Goal: Task Accomplishment & Management: Manage account settings

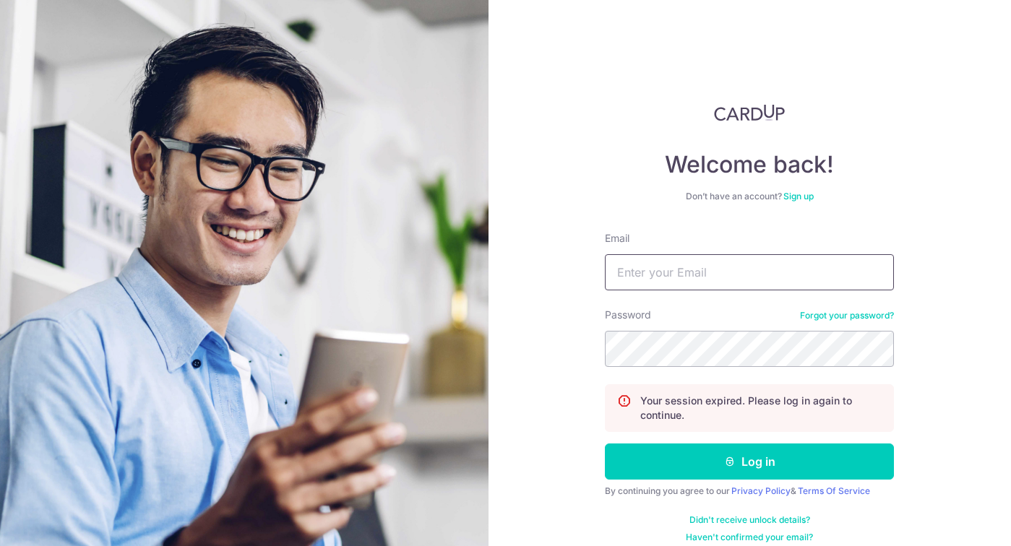
type input "[EMAIL_ADDRESS][DOMAIN_NAME]"
click at [749, 462] on button "Log in" at bounding box center [749, 462] width 289 height 36
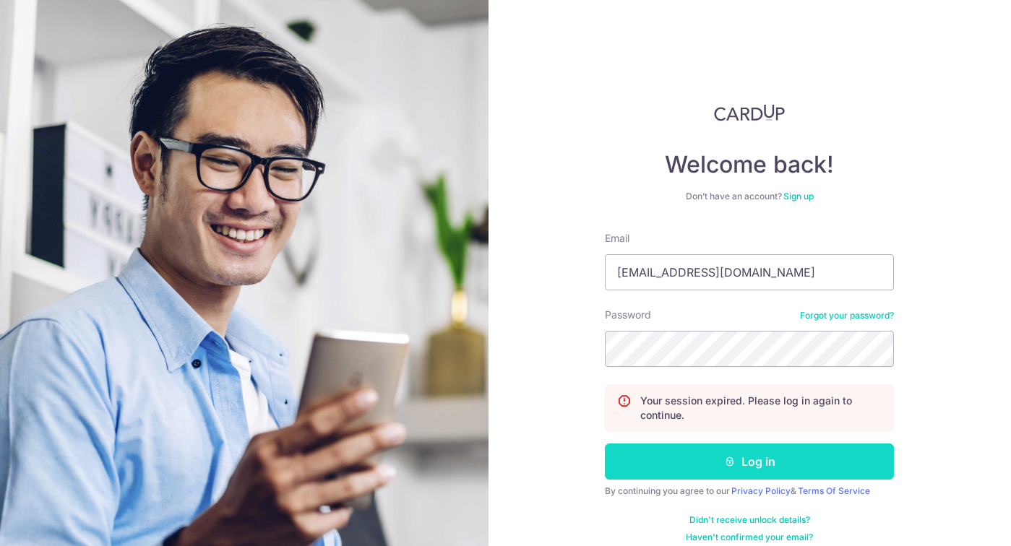
click at [756, 468] on button "Log in" at bounding box center [749, 462] width 289 height 36
click at [756, 457] on button "Log in" at bounding box center [749, 462] width 289 height 36
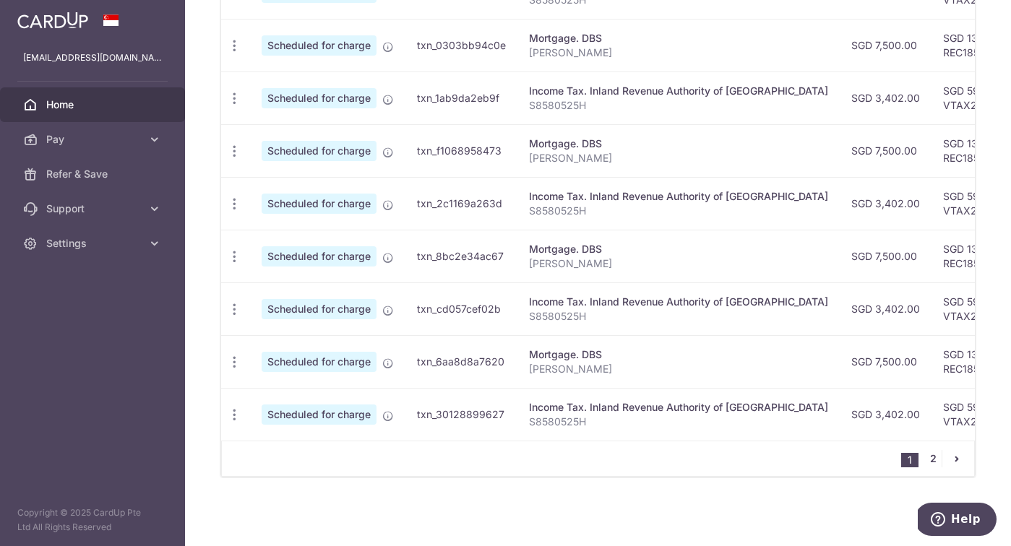
click at [932, 460] on link "2" at bounding box center [932, 458] width 17 height 17
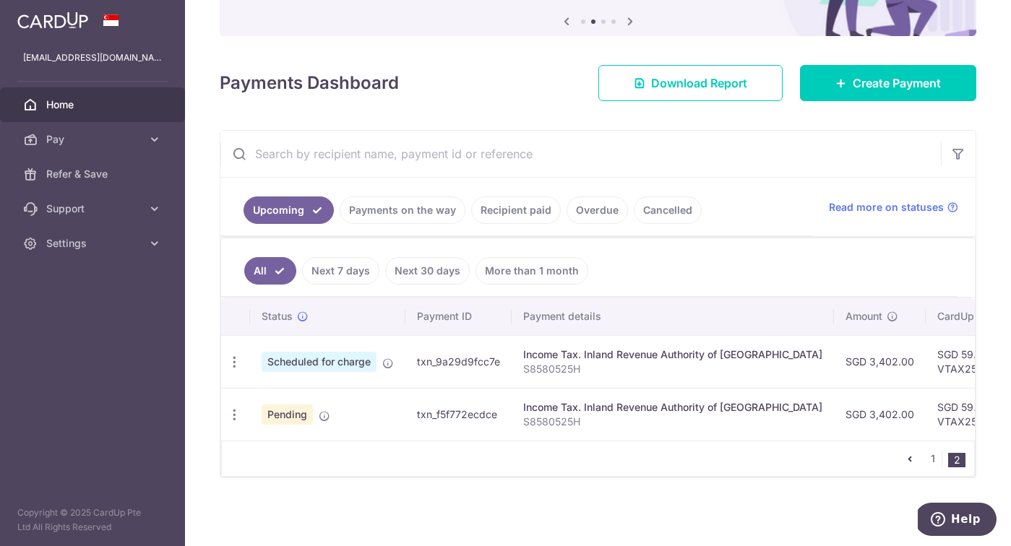
scroll to position [149, 0]
click at [235, 410] on icon "button" at bounding box center [234, 415] width 15 height 15
click at [293, 496] on span "Cancel payment" at bounding box center [311, 489] width 97 height 17
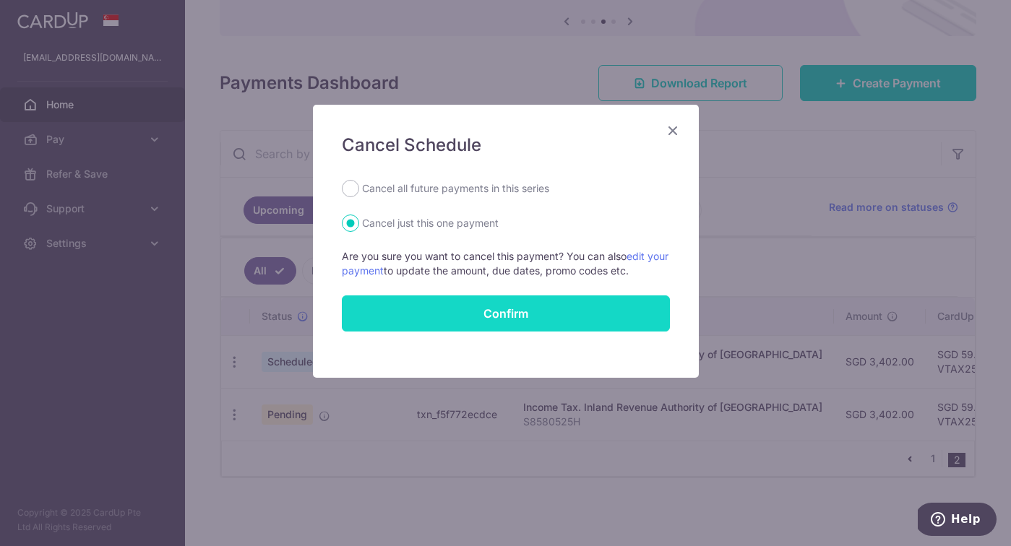
click at [518, 319] on button "Confirm" at bounding box center [506, 314] width 328 height 36
